Goal: Check status: Check status

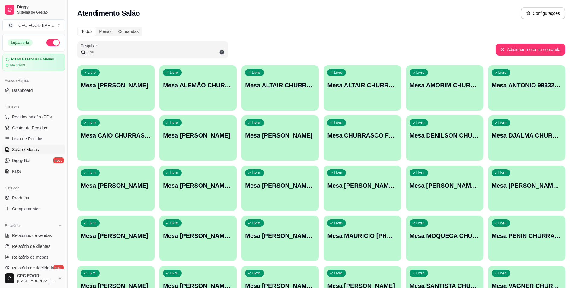
click at [108, 50] on input "chu" at bounding box center [154, 52] width 139 height 6
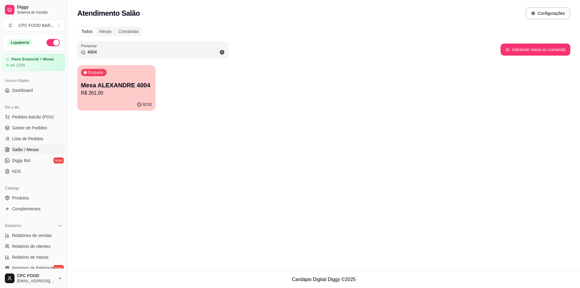
type input "4004"
click at [108, 88] on p "Mesa ALEXANDRE 4004" at bounding box center [116, 85] width 69 height 8
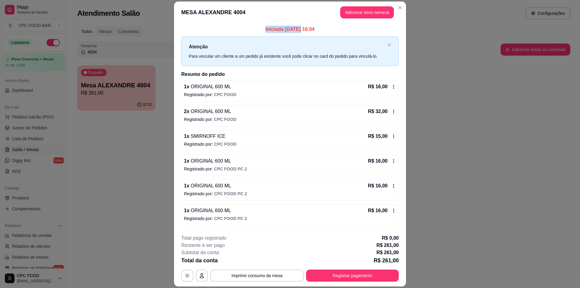
drag, startPoint x: 288, startPoint y: 29, endPoint x: 244, endPoint y: 29, distance: 44.4
click at [244, 29] on p "Iniciada [DATE] 16:04" at bounding box center [289, 29] width 217 height 7
drag, startPoint x: 298, startPoint y: 28, endPoint x: 272, endPoint y: 30, distance: 25.8
click at [272, 30] on p "Iniciada [DATE] 16:04" at bounding box center [289, 29] width 217 height 7
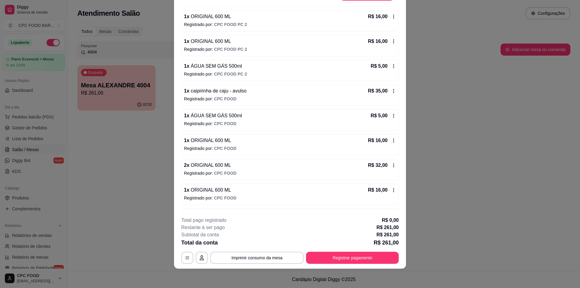
scroll to position [166, 0]
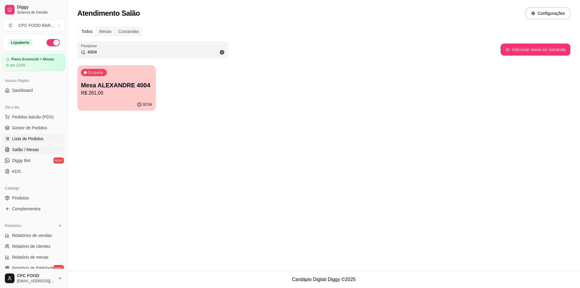
click at [33, 136] on span "Lista de Pedidos" at bounding box center [27, 139] width 31 height 6
